Goal: Task Accomplishment & Management: Complete application form

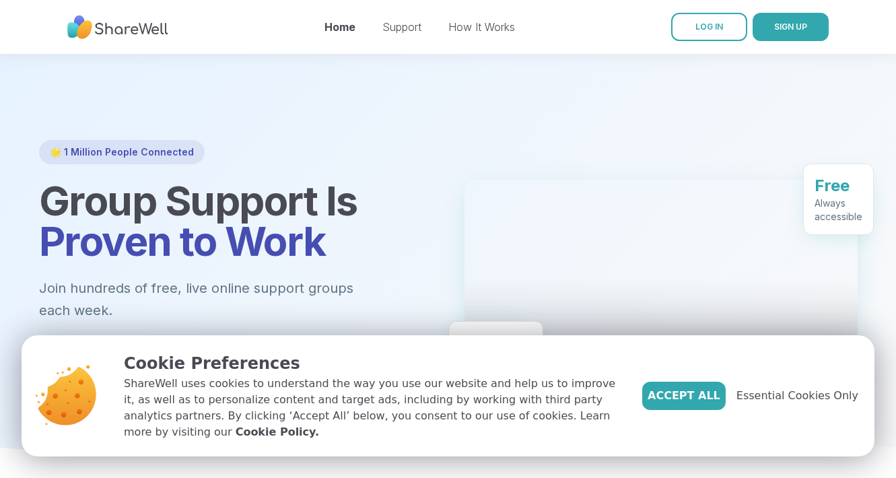
click at [156, 353] on span "Get Started Free" at bounding box center [119, 361] width 107 height 16
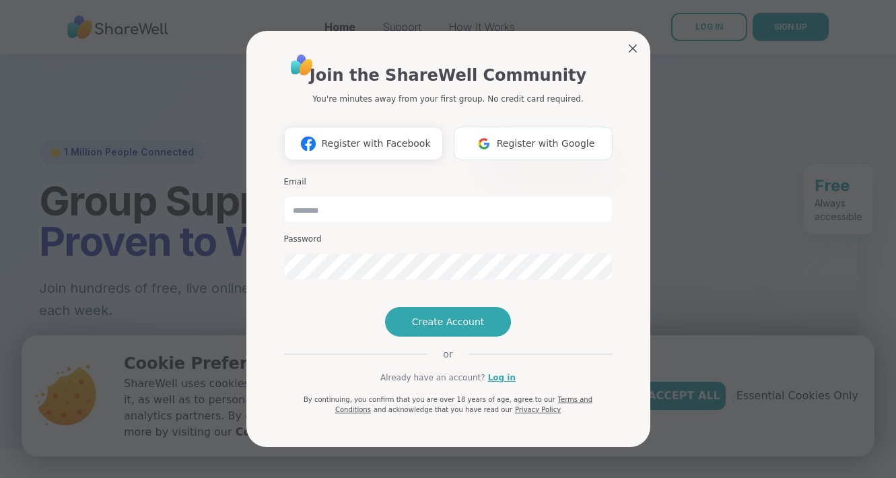
click at [538, 137] on span "Register with Google" at bounding box center [546, 144] width 98 height 14
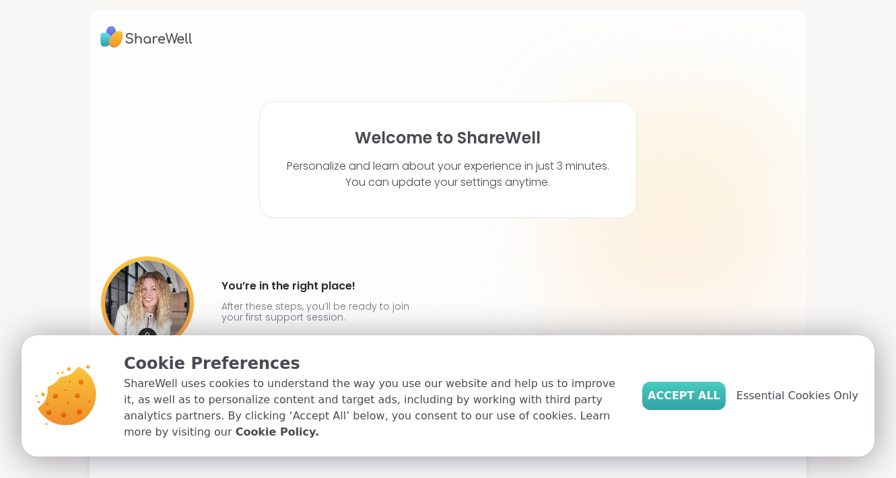
click at [710, 404] on span "Accept All" at bounding box center [683, 396] width 73 height 16
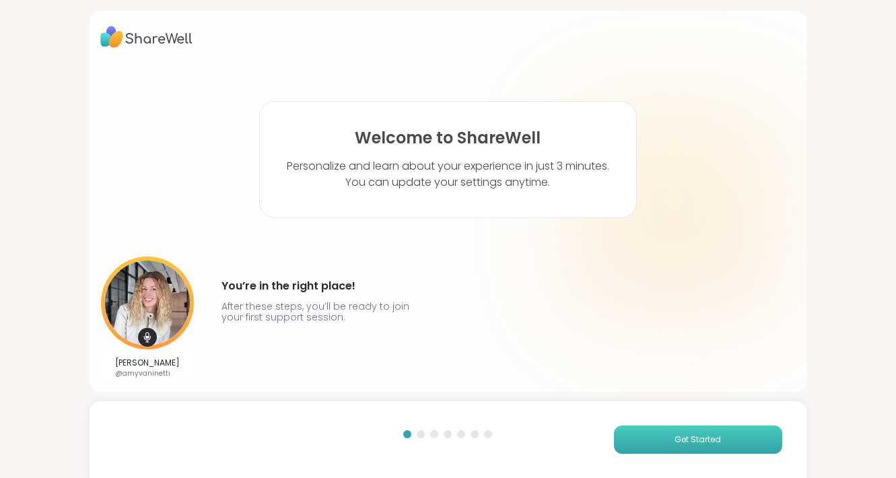
click at [695, 437] on span "Get Started" at bounding box center [697, 439] width 46 height 12
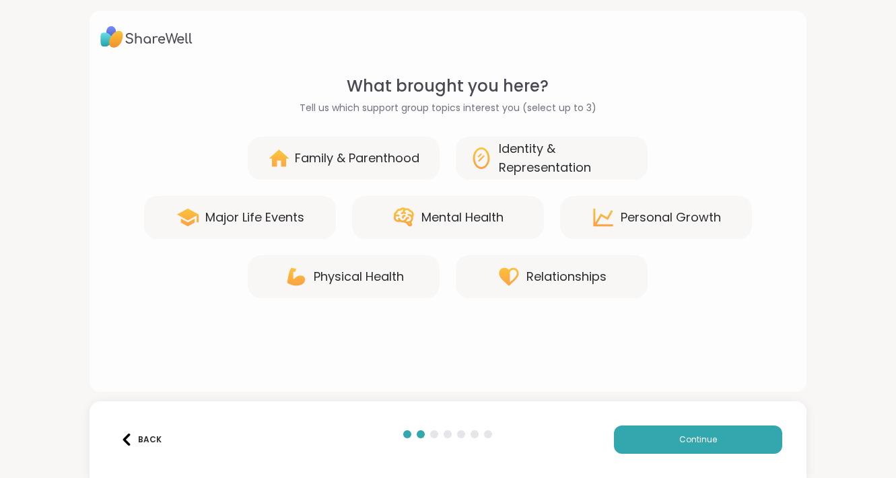
click at [308, 226] on div "Major Life Events" at bounding box center [240, 217] width 192 height 43
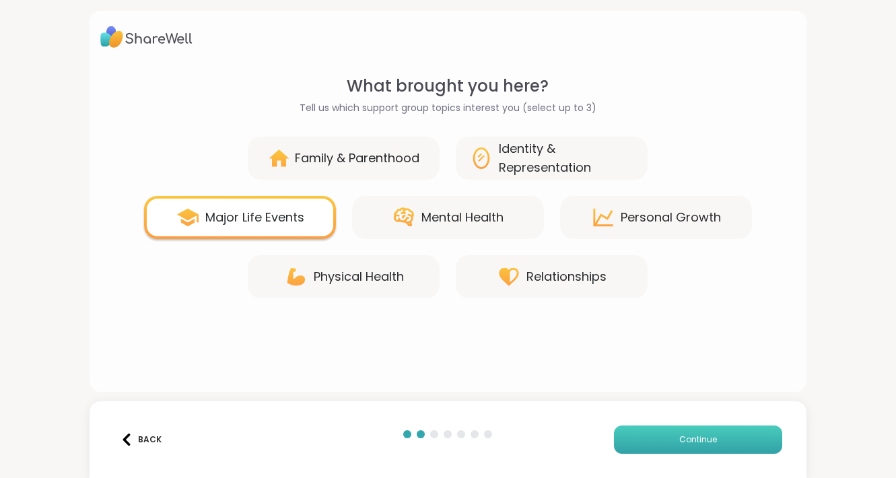
click at [704, 446] on button "Continue" at bounding box center [698, 439] width 168 height 28
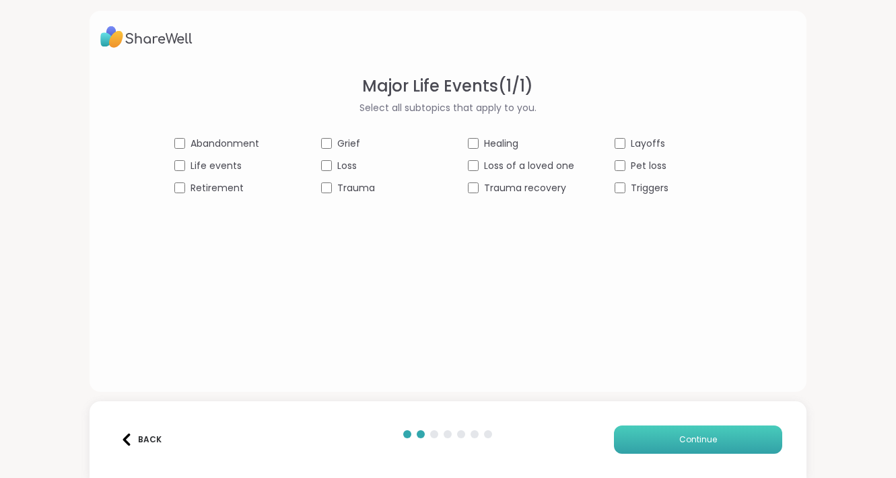
click at [667, 435] on button "Continue" at bounding box center [698, 439] width 168 height 28
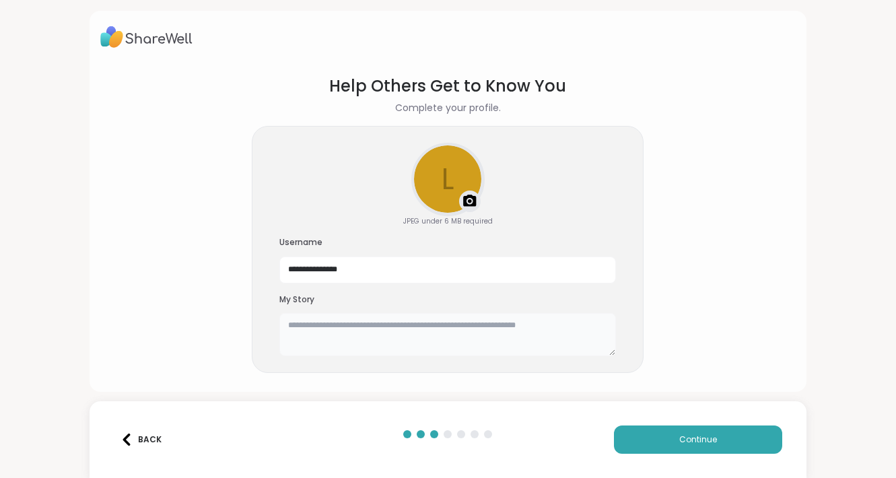
click at [455, 343] on textarea at bounding box center [447, 334] width 337 height 43
type textarea "***"
